Goal: Information Seeking & Learning: Learn about a topic

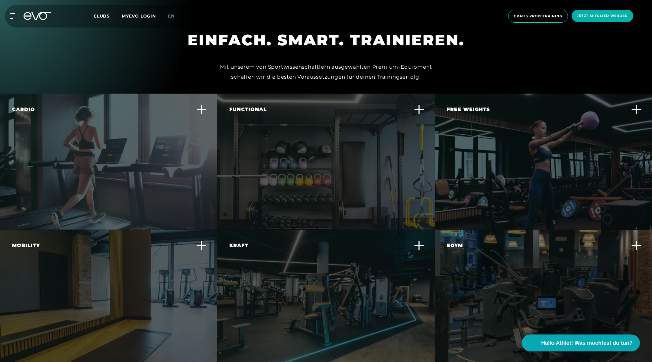
scroll to position [2029, 0]
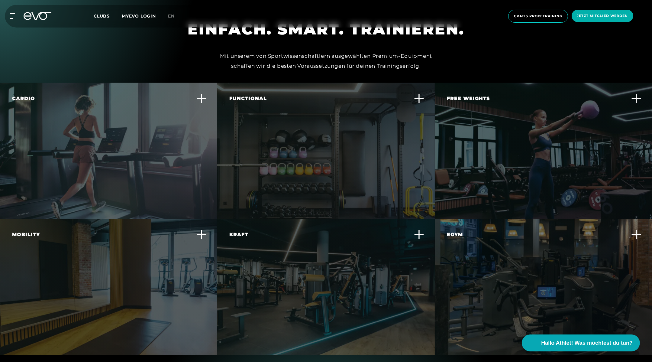
click at [357, 117] on div "Functional Trainiere alltagsnahe Bewegungen und verbessere deine Körperbeherrsc…" at bounding box center [325, 151] width 217 height 136
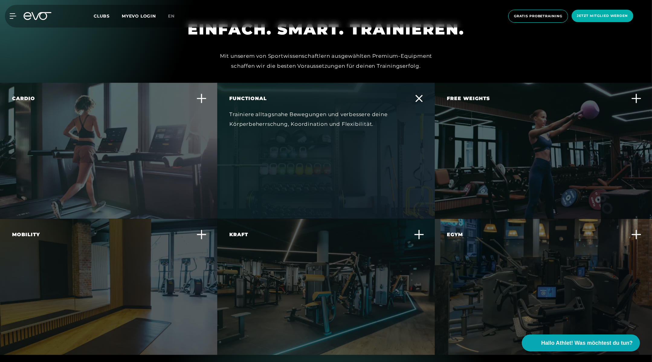
click at [357, 117] on div "Functional Trainiere alltagsnahe Bewegungen und verbessere deine Körperbeherrsc…" at bounding box center [325, 151] width 217 height 136
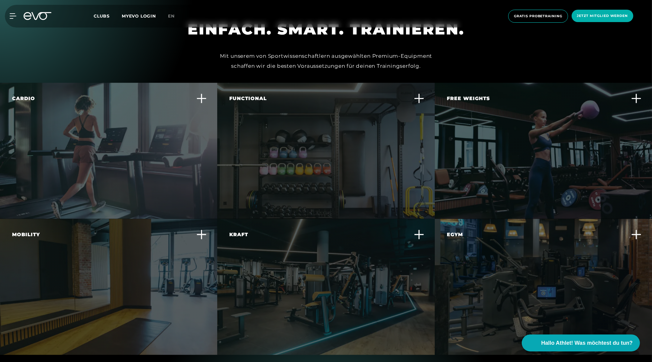
click at [362, 133] on div "Functional Trainiere alltagsnahe Bewegungen und verbessere deine Körperbeherrsc…" at bounding box center [325, 151] width 217 height 136
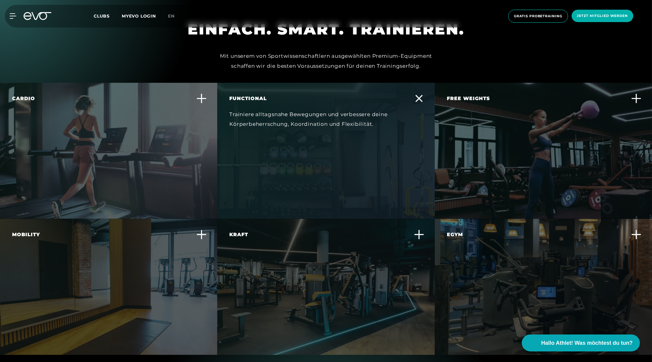
click at [359, 137] on div "Functional Trainiere alltagsnahe Bewegungen und verbessere deine Körperbeherrsc…" at bounding box center [325, 151] width 217 height 136
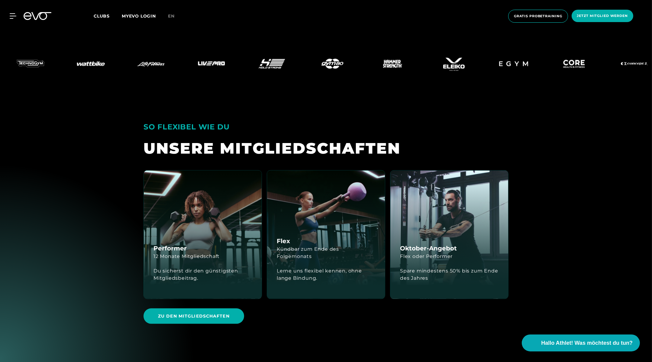
scroll to position [1693, 0]
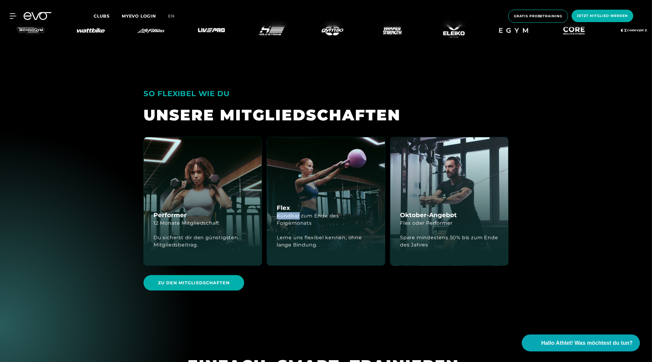
drag, startPoint x: 353, startPoint y: 189, endPoint x: 322, endPoint y: 161, distance: 42.2
click at [322, 161] on div "Flex Kündbar zum Ende des Folgemonats Lerne uns flexibel kennen, ohne lange Bin…" at bounding box center [326, 201] width 118 height 128
click at [343, 145] on div "Flex Kündbar zum Ende des Folgemonats Lerne uns flexibel kennen, ohne lange Bin…" at bounding box center [326, 201] width 118 height 128
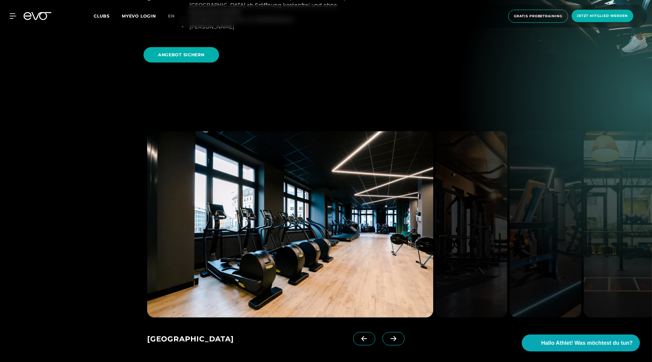
scroll to position [955, 0]
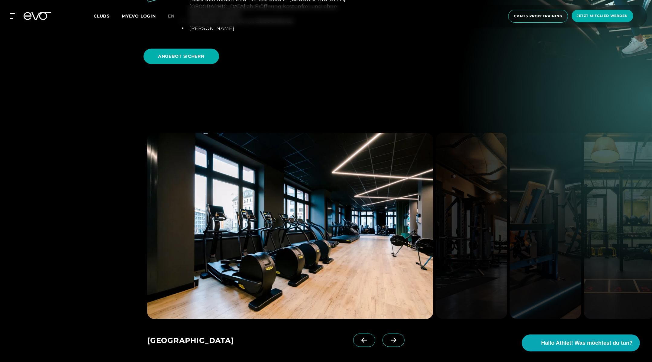
click at [501, 186] on img at bounding box center [472, 226] width 72 height 186
click at [536, 187] on img at bounding box center [546, 226] width 72 height 186
click at [385, 333] on span at bounding box center [394, 339] width 22 height 13
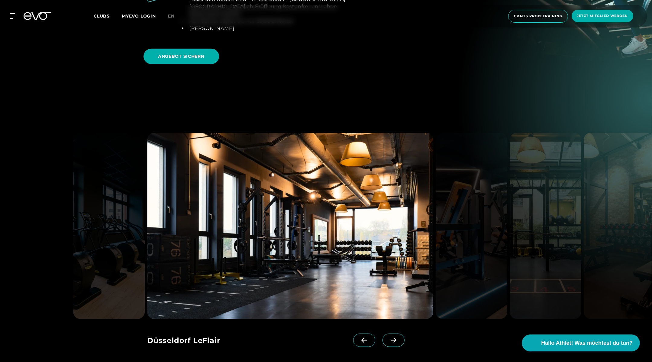
click at [391, 337] on icon at bounding box center [394, 339] width 6 height 5
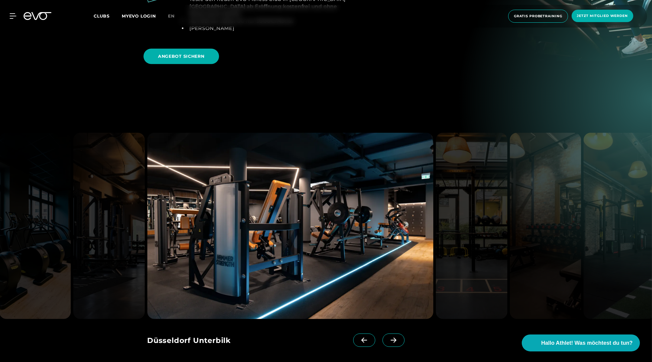
click at [391, 337] on icon at bounding box center [394, 339] width 6 height 5
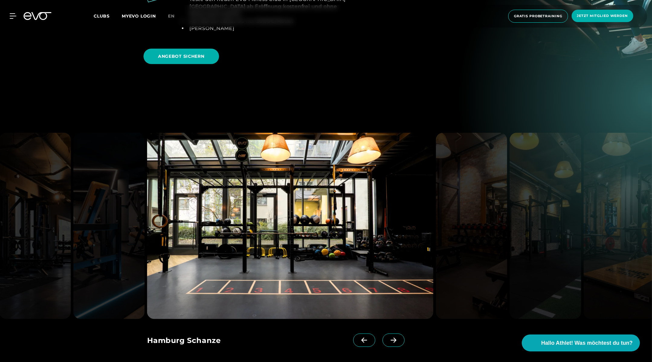
click at [391, 337] on icon at bounding box center [394, 339] width 6 height 5
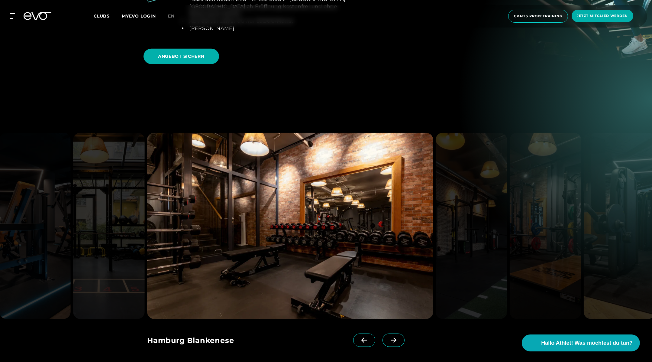
click at [391, 337] on icon at bounding box center [394, 339] width 6 height 5
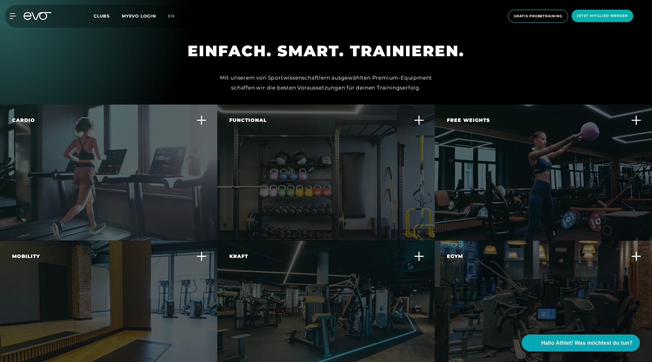
scroll to position [1992, 0]
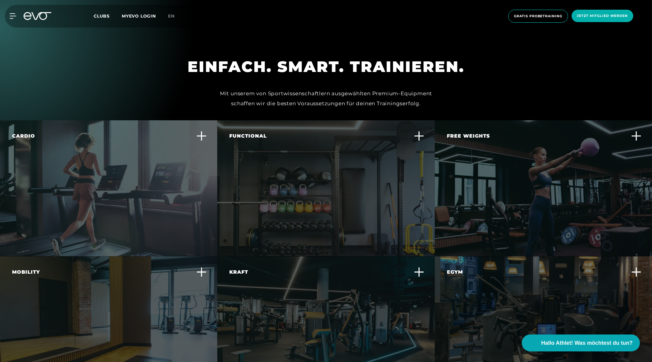
click at [52, 189] on div "Cardio In jedem Club findest du die beste Ausstattung an Cardio Geräten wie Lau…" at bounding box center [108, 188] width 217 height 136
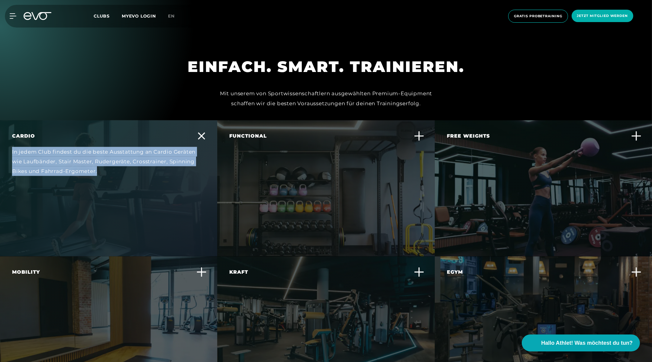
drag, startPoint x: 12, startPoint y: 129, endPoint x: 142, endPoint y: 158, distance: 132.4
click at [142, 158] on div "Cardio In jedem Club findest du die beste Ausstattung an Cardio Geräten wie Lau…" at bounding box center [105, 157] width 186 height 51
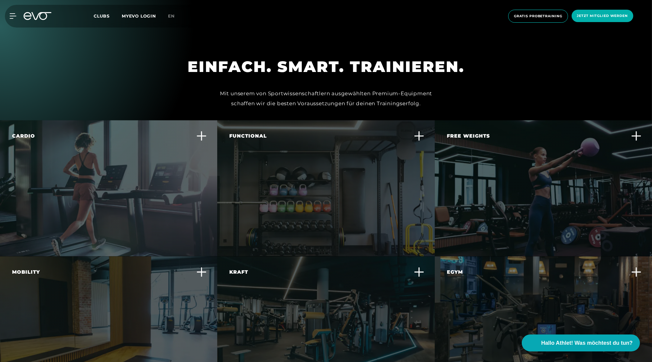
copy div "In jedem Club findest du die beste Ausstattung an Cardio Geräten wie Laufbänder…"
click at [305, 135] on div "Functional Trainiere alltagsnahe Bewegungen und verbessere deine Körperbeherrsc…" at bounding box center [322, 152] width 186 height 41
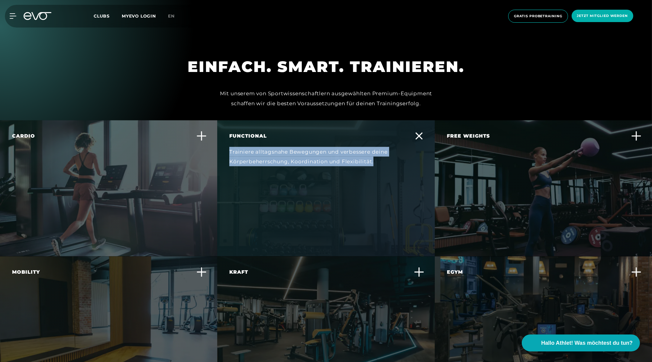
drag, startPoint x: 378, startPoint y: 141, endPoint x: 227, endPoint y: 128, distance: 151.7
click at [227, 128] on div "Functional Trainiere alltagsnahe Bewegungen und verbessere deine Körperbeherrsc…" at bounding box center [325, 188] width 217 height 136
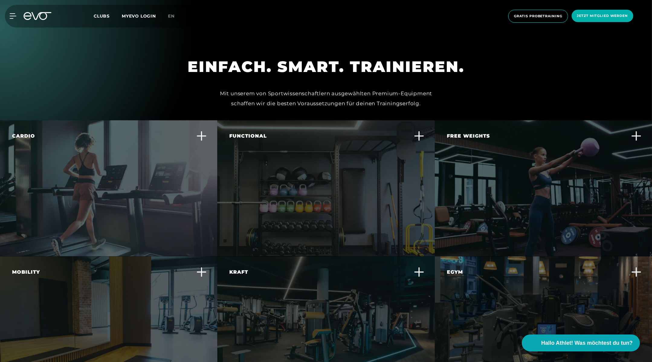
copy div "Trainiere alltagsnahe Bewegungen und verbessere deine Körperbeherrschung, Koord…"
click at [476, 132] on div "Free Weights Baue gezielt Muskelmasse auf und verbessere deine Kraft und Stabil…" at bounding box center [540, 152] width 186 height 41
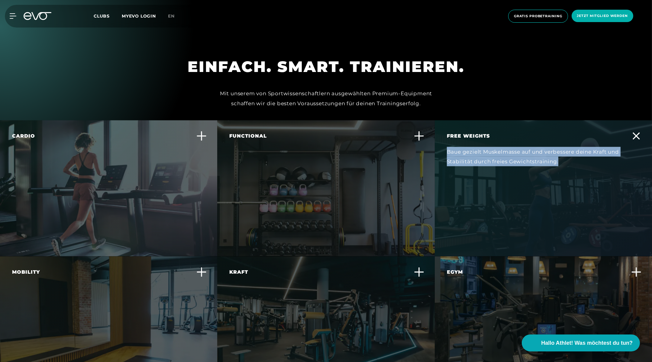
drag, startPoint x: 445, startPoint y: 125, endPoint x: 575, endPoint y: 140, distance: 131.2
click at [575, 140] on div "Free Weights Baue gezielt Muskelmasse auf und verbessere deine Kraft und Stabil…" at bounding box center [543, 188] width 217 height 136
copy div "Baue gezielt Muskelmasse auf und verbessere deine Kraft und Stabilität durch fr…"
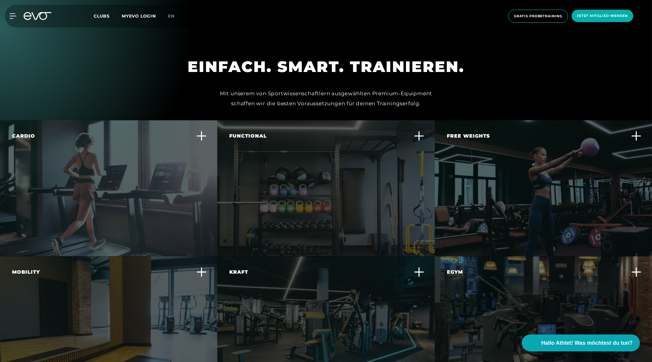
click at [124, 284] on div "Mobility Fördere deine Beweglichkeit und reduziere das Verletzungsrisiko durch …" at bounding box center [105, 288] width 186 height 41
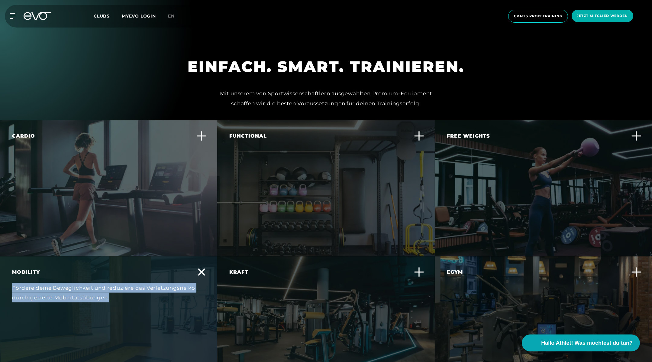
drag, startPoint x: 144, startPoint y: 273, endPoint x: 0, endPoint y: 266, distance: 144.4
click at [0, 266] on div "Mobility Fördere deine Beweglichkeit und reduziere das Verletzungsrisiko durch …" at bounding box center [108, 324] width 217 height 136
copy div "Fördere deine Beweglichkeit und reduziere das Verletzungsrisiko durch gezielte …"
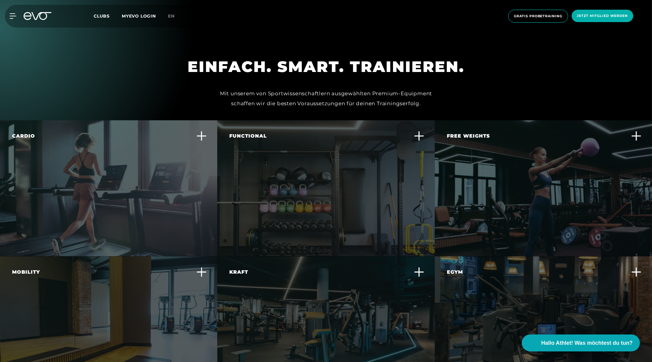
click at [309, 294] on div "Kraft Steigere deine Muskelkraft und -ausdauer mit effektiven Krafttrainingsger…" at bounding box center [325, 324] width 217 height 136
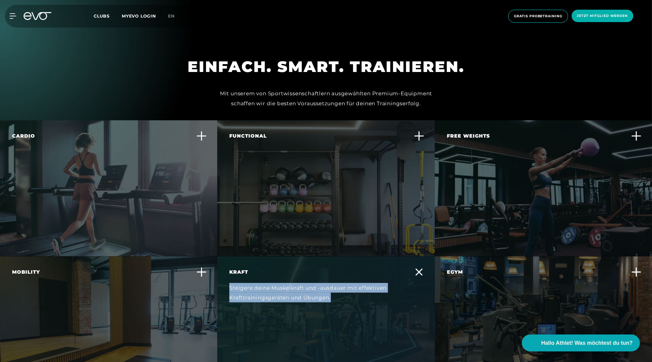
drag, startPoint x: 339, startPoint y: 275, endPoint x: 229, endPoint y: 265, distance: 110.8
click at [229, 265] on div "Kraft Steigere deine Muskelkraft und -ausdauer mit effektiven Krafttrainingsger…" at bounding box center [325, 324] width 217 height 136
copy div "Steigere deine Muskelkraft und -ausdauer mit effektiven Krafttrainingsgeräten u…"
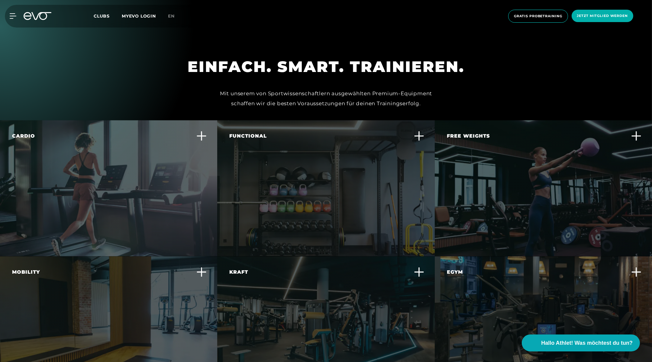
scroll to position [1992, 0]
click at [503, 295] on div "Egym Erlebe ein smartes, effizientes Krafttraining, das sich individuell an dei…" at bounding box center [540, 294] width 186 height 51
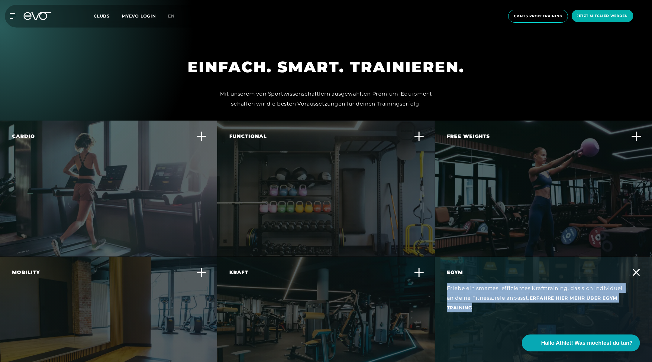
drag, startPoint x: 504, startPoint y: 296, endPoint x: 437, endPoint y: 264, distance: 74.5
click at [437, 264] on div "Egym Erlebe ein smartes, effizientes Krafttraining, das sich individuell an dei…" at bounding box center [543, 325] width 217 height 136
copy div "Erlebe ein smartes, effizientes Krafttraining, das sich individuell an deine Fi…"
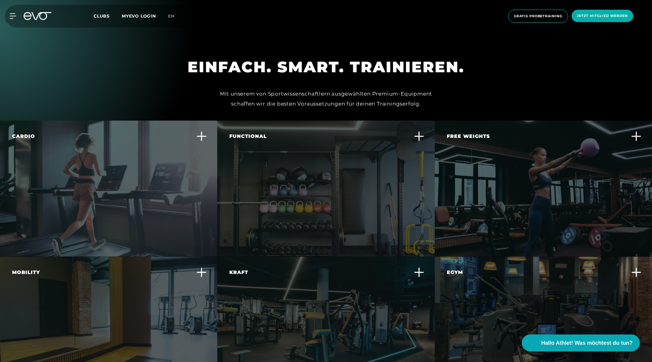
click at [356, 156] on div "Functional Trainiere alltagsnahe Bewegungen und verbessere deine Körperbeherrsc…" at bounding box center [325, 189] width 217 height 136
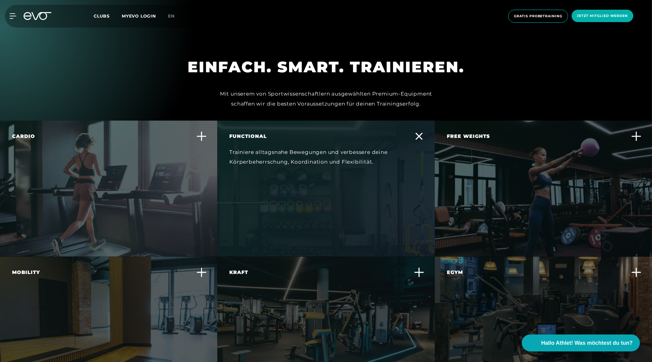
click at [356, 156] on div "Functional Trainiere alltagsnahe Bewegungen und verbessere deine Körperbeherrsc…" at bounding box center [325, 189] width 217 height 136
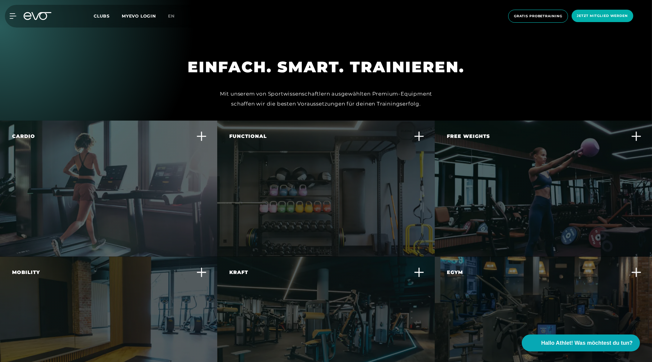
click at [410, 269] on div "Kraft Steigere deine Muskelkraft und -ausdauer mit effektiven Krafttrainingsger…" at bounding box center [322, 289] width 186 height 41
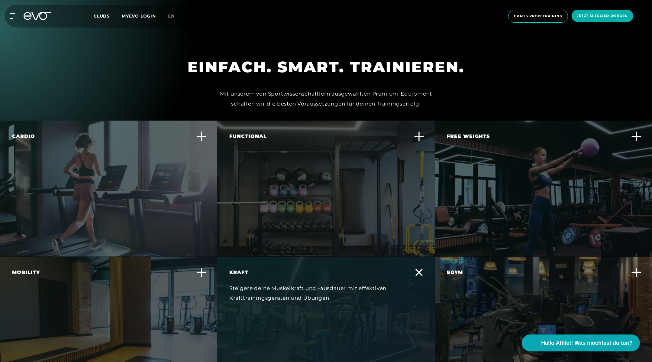
click at [89, 159] on div "Cardio In jedem Club findest du die beste Ausstattung an Cardio Geräten wie Lau…" at bounding box center [105, 158] width 186 height 51
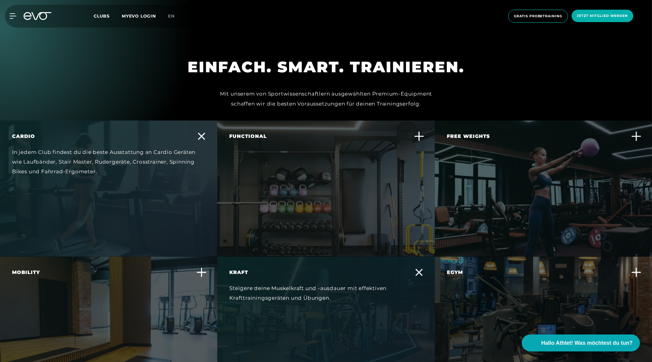
click at [425, 65] on div "EINFACH. SMART. TRAINIEREN. Mit unserem von Sportwissenschaftlern ausgewählten …" at bounding box center [326, 86] width 375 height 59
click at [198, 133] on icon at bounding box center [201, 136] width 7 height 7
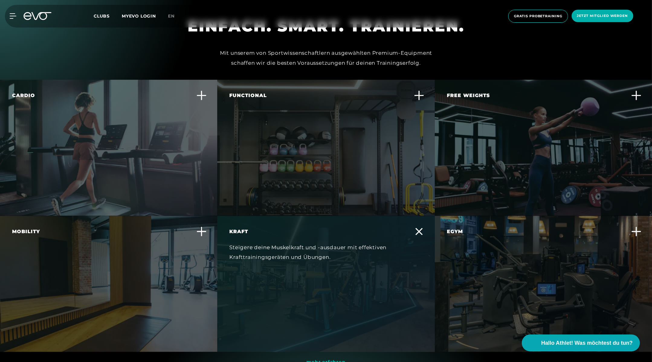
scroll to position [2050, 0]
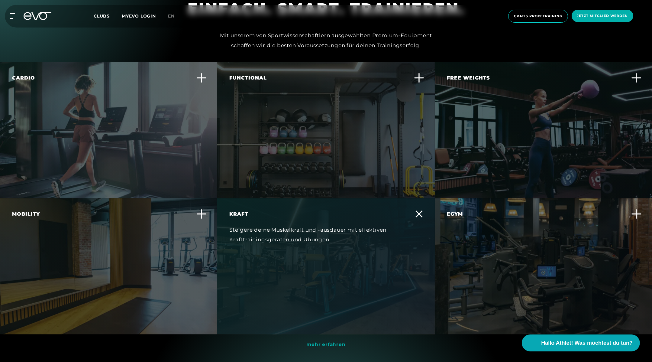
click at [420, 210] on icon at bounding box center [419, 213] width 7 height 7
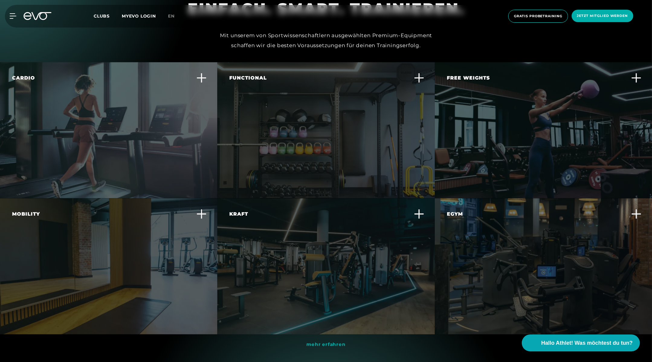
click at [500, 232] on div "Egym Erlebe ein smartes, effizientes Krafttraining, das sich individuell an dei…" at bounding box center [540, 235] width 186 height 51
